Goal: Transaction & Acquisition: Purchase product/service

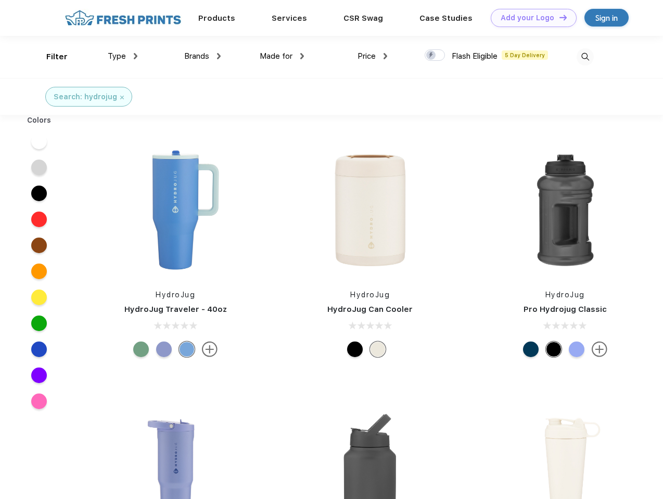
scroll to position [1, 0]
click at [529, 18] on link "Add your Logo Design Tool" at bounding box center [533, 18] width 86 height 18
click at [0, 0] on div "Design Tool" at bounding box center [0, 0] width 0 height 0
click at [558, 17] on link "Add your Logo Design Tool" at bounding box center [533, 18] width 86 height 18
click at [50, 57] on div "Filter" at bounding box center [56, 57] width 21 height 12
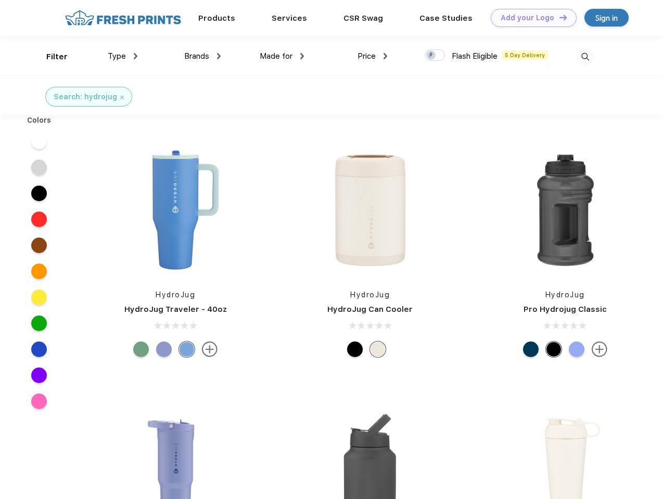
click at [123, 56] on span "Type" at bounding box center [117, 55] width 18 height 9
click at [202, 56] on span "Brands" at bounding box center [196, 55] width 25 height 9
click at [282, 56] on span "Made for" at bounding box center [276, 55] width 33 height 9
click at [372, 56] on span "Price" at bounding box center [366, 55] width 18 height 9
click at [435, 56] on div at bounding box center [434, 54] width 20 height 11
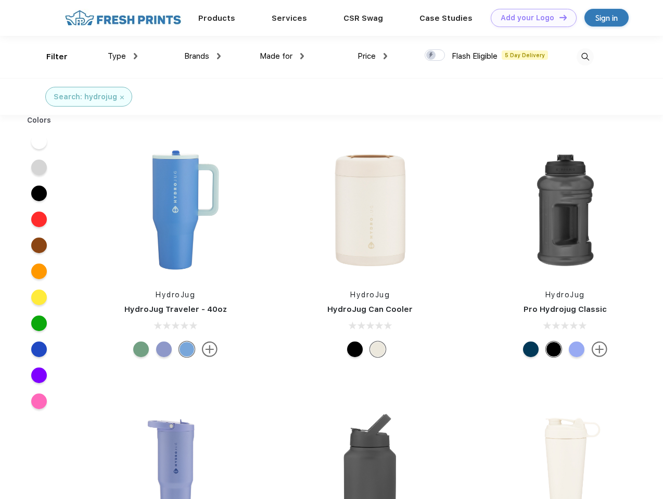
click at [431, 56] on input "checkbox" at bounding box center [427, 52] width 7 height 7
click at [585, 57] on img at bounding box center [584, 56] width 17 height 17
